Goal: Information Seeking & Learning: Learn about a topic

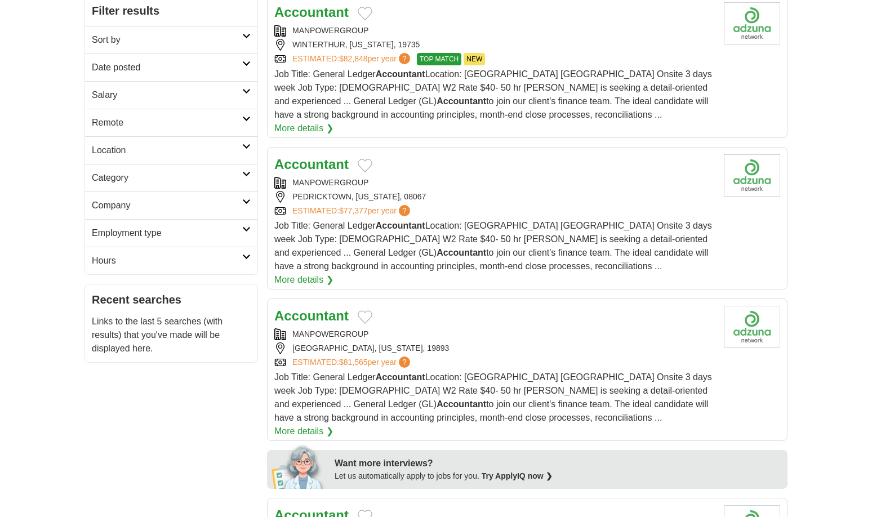
scroll to position [169, 0]
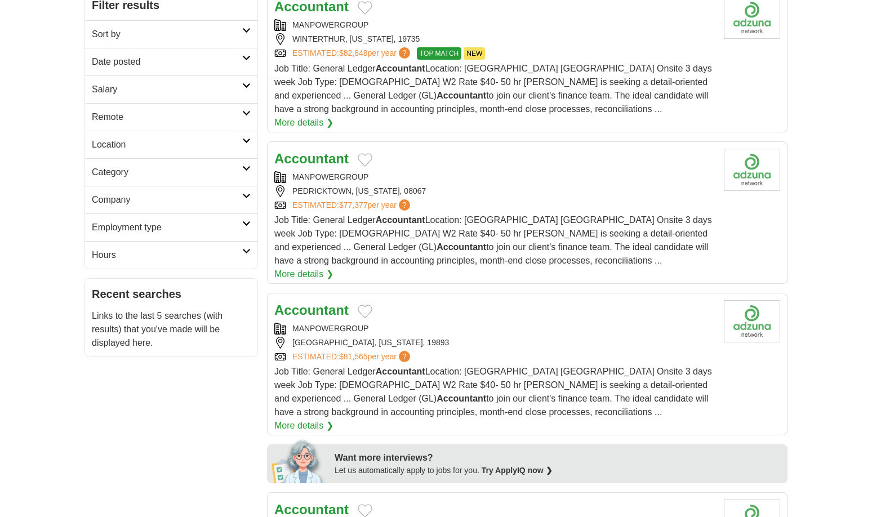
click at [334, 268] on link "More details ❯" at bounding box center [303, 275] width 59 height 14
click at [334, 419] on link "More details ❯" at bounding box center [303, 426] width 59 height 14
click at [334, 268] on link "More details ❯" at bounding box center [303, 275] width 59 height 14
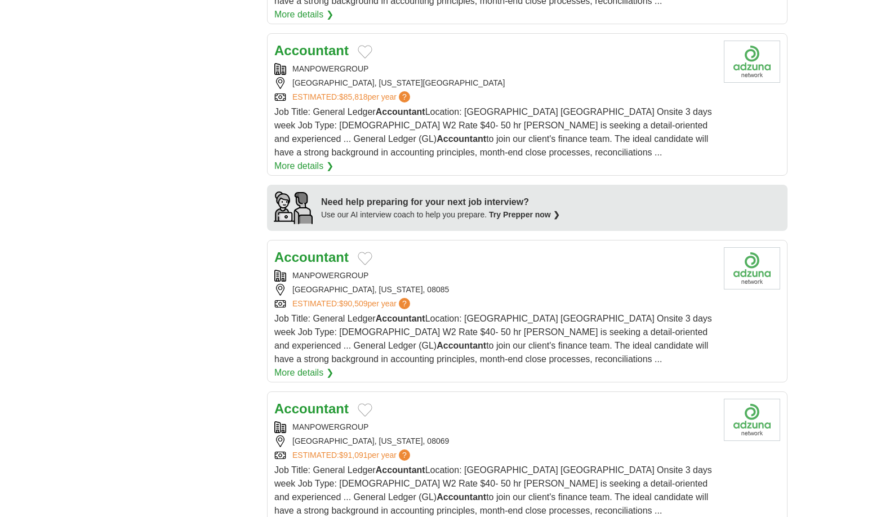
scroll to position [958, 0]
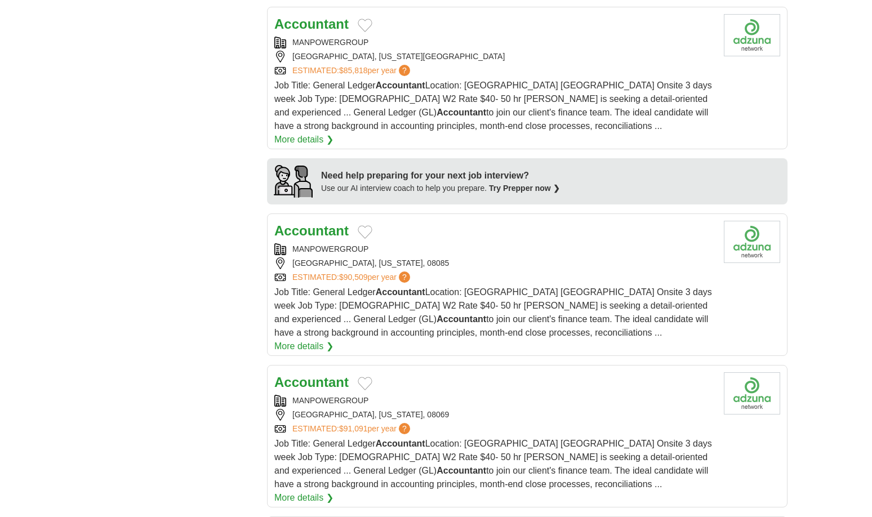
click at [334, 491] on link "More details ❯" at bounding box center [303, 498] width 59 height 14
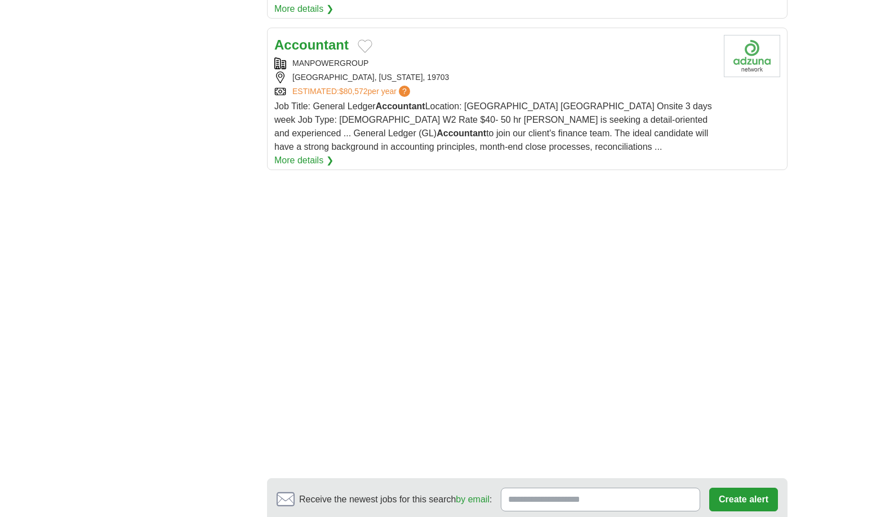
scroll to position [1634, 0]
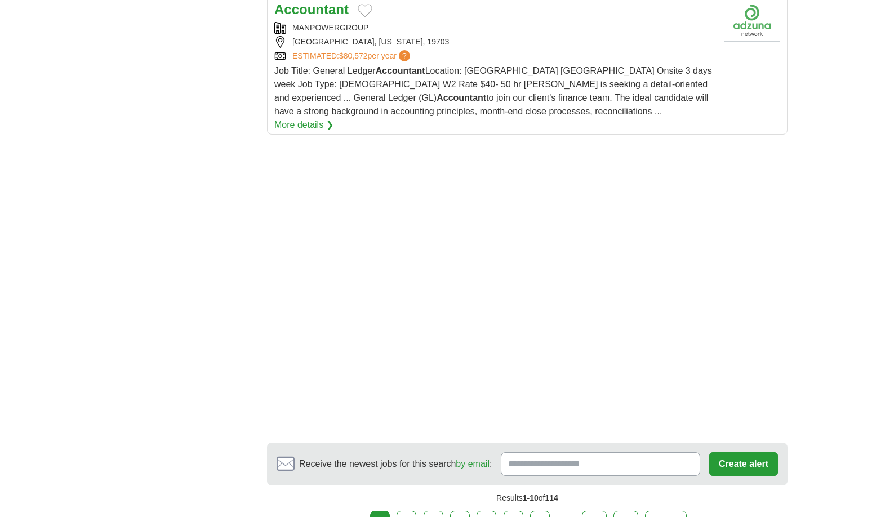
click at [411, 511] on link "2" at bounding box center [407, 523] width 20 height 24
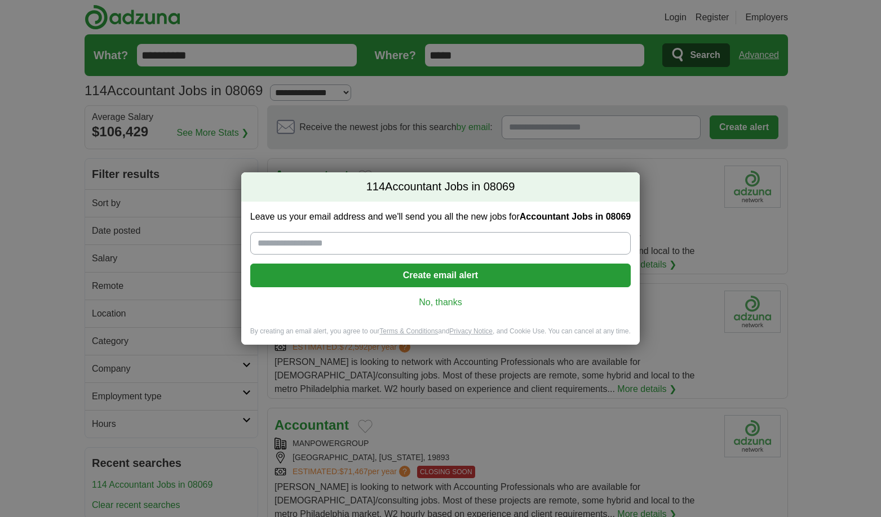
click at [453, 296] on link "No, thanks" at bounding box center [440, 302] width 362 height 12
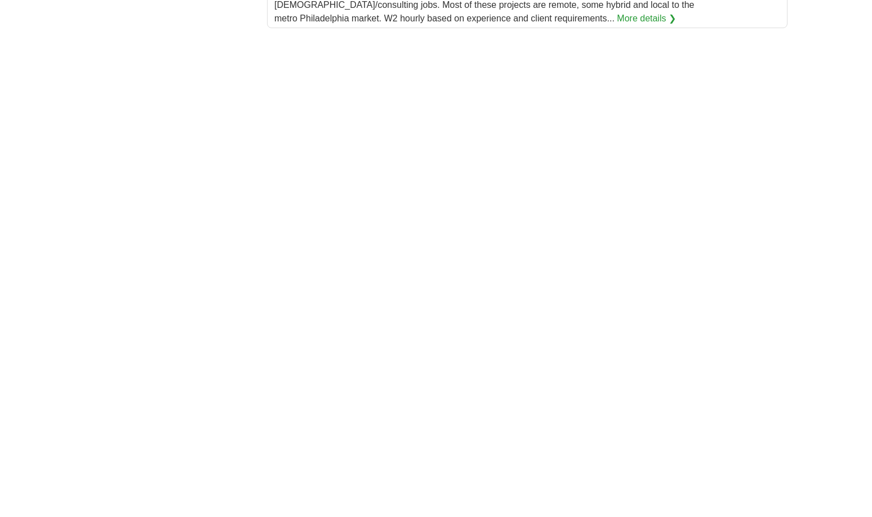
scroll to position [1522, 0]
